Goal: Task Accomplishment & Management: Manage account settings

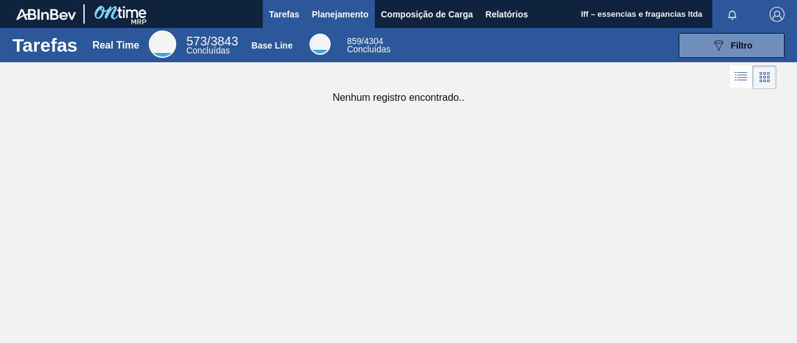
click at [356, 11] on span "Planejamento" at bounding box center [340, 14] width 57 height 15
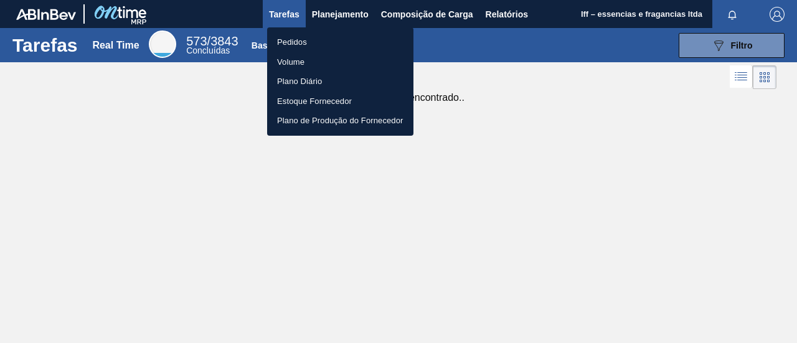
click at [289, 44] on li "Pedidos" at bounding box center [340, 42] width 146 height 20
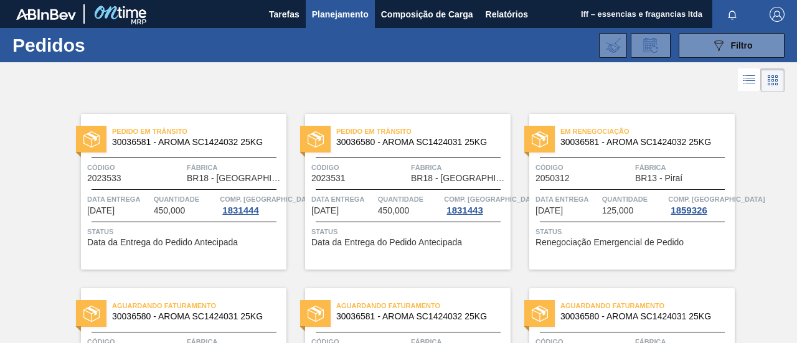
scroll to position [62, 0]
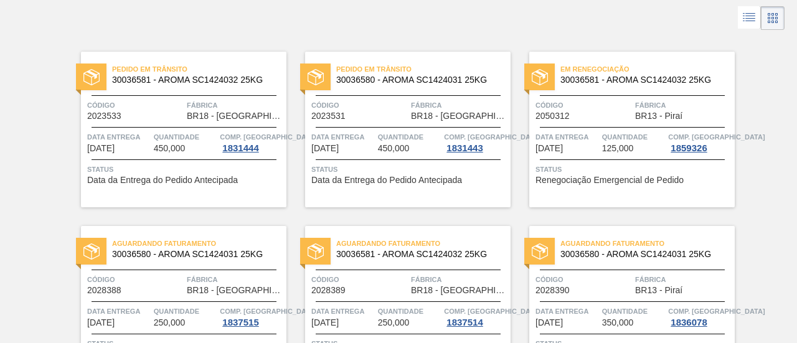
click at [627, 103] on span "Código" at bounding box center [583, 105] width 96 height 12
